Goal: Task Accomplishment & Management: Manage account settings

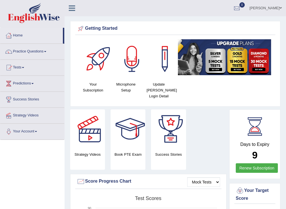
click at [22, 38] on link "Home" at bounding box center [31, 35] width 63 height 14
click at [18, 34] on link "Home" at bounding box center [31, 35] width 63 height 14
click at [69, 10] on link at bounding box center [72, 7] width 15 height 8
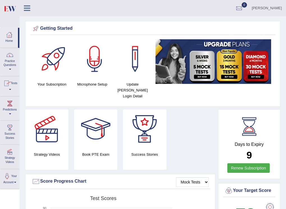
click at [28, 10] on icon at bounding box center [27, 7] width 6 height 7
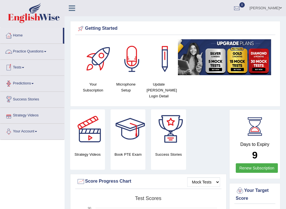
click at [36, 132] on link "Your Account" at bounding box center [32, 131] width 64 height 14
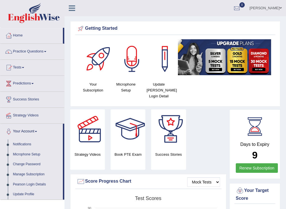
click at [281, 8] on span at bounding box center [281, 8] width 2 height 4
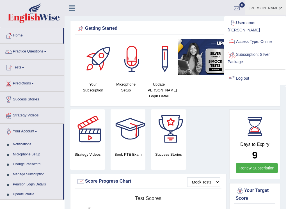
click at [245, 73] on link "Log out" at bounding box center [255, 78] width 61 height 13
